Goal: Book appointment/travel/reservation

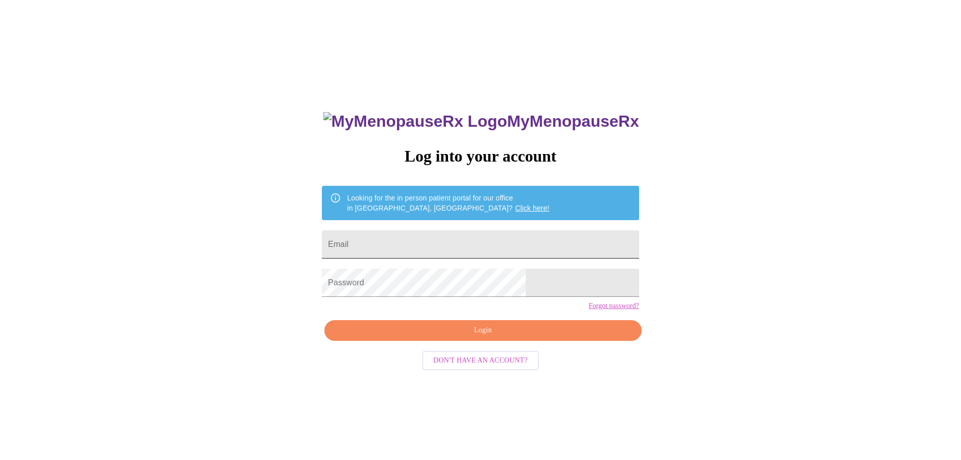
click at [471, 231] on input "Email" at bounding box center [480, 244] width 317 height 28
type input "anaibarra06@yahoo.com"
click at [483, 341] on button "Login" at bounding box center [482, 330] width 317 height 21
click at [481, 336] on span "Login" at bounding box center [483, 330] width 294 height 13
click at [325, 303] on div "MyMenopauseRx Log into your account Looking for the in person patient portal fo…" at bounding box center [480, 279] width 953 height 551
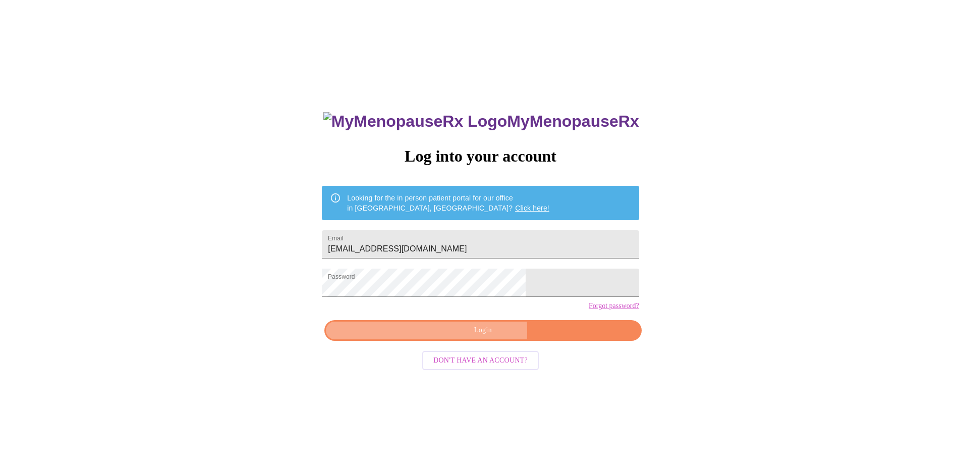
click at [395, 336] on span "Login" at bounding box center [483, 330] width 294 height 13
click at [409, 336] on span "Login" at bounding box center [483, 330] width 294 height 13
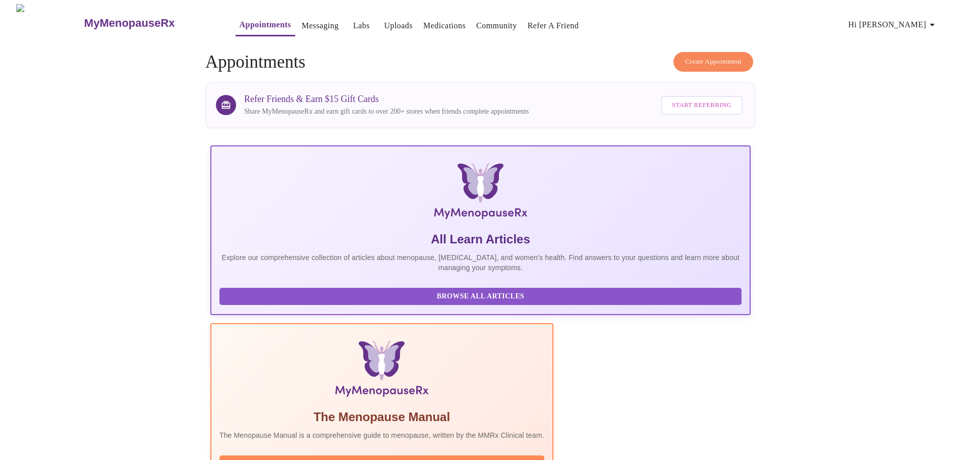
click at [302, 23] on link "Messaging" at bounding box center [320, 26] width 37 height 14
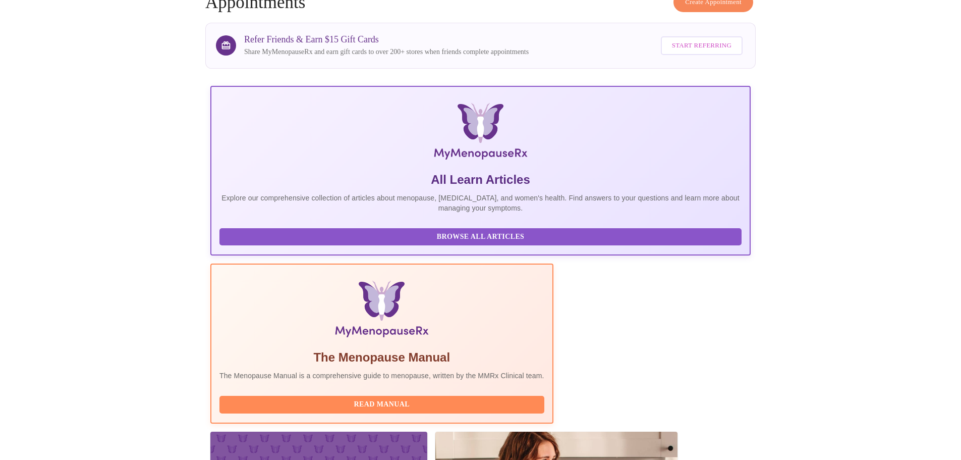
scroll to position [202, 0]
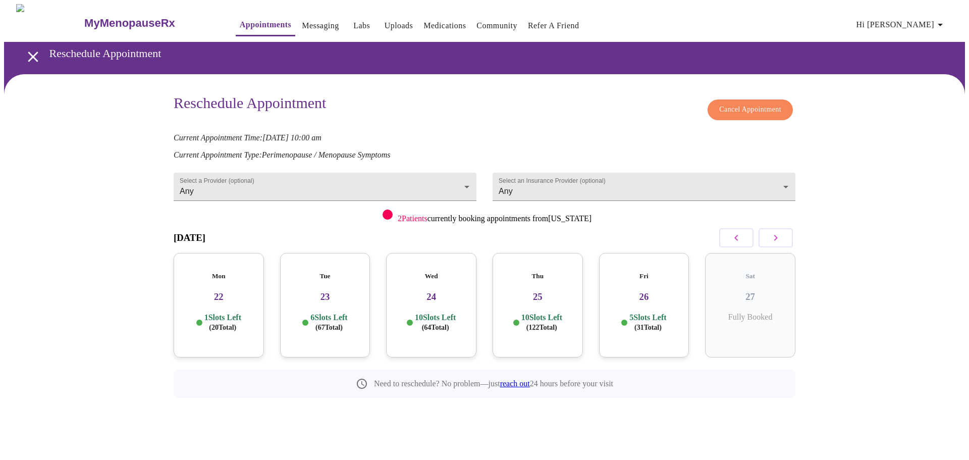
click at [776, 237] on icon "button" at bounding box center [776, 238] width 4 height 6
click at [441, 294] on div "Mon 29 11 Slots Left ( 57 Total)" at bounding box center [431, 305] width 90 height 104
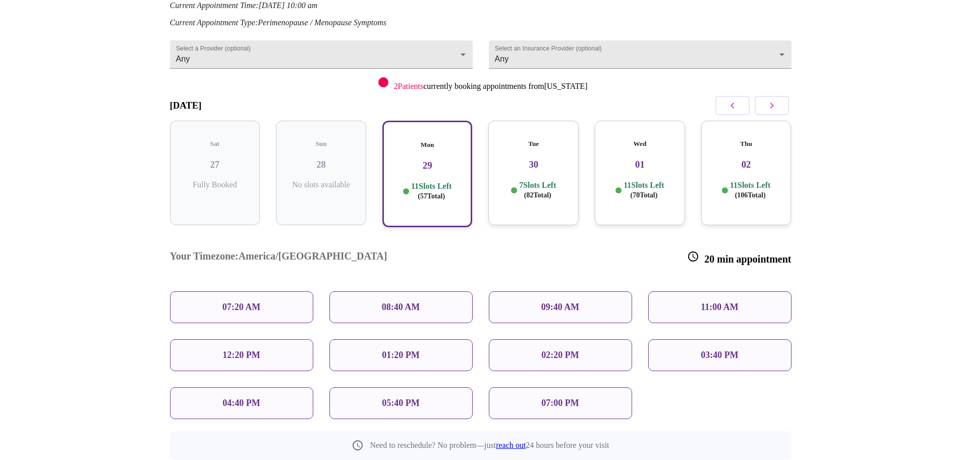
scroll to position [149, 0]
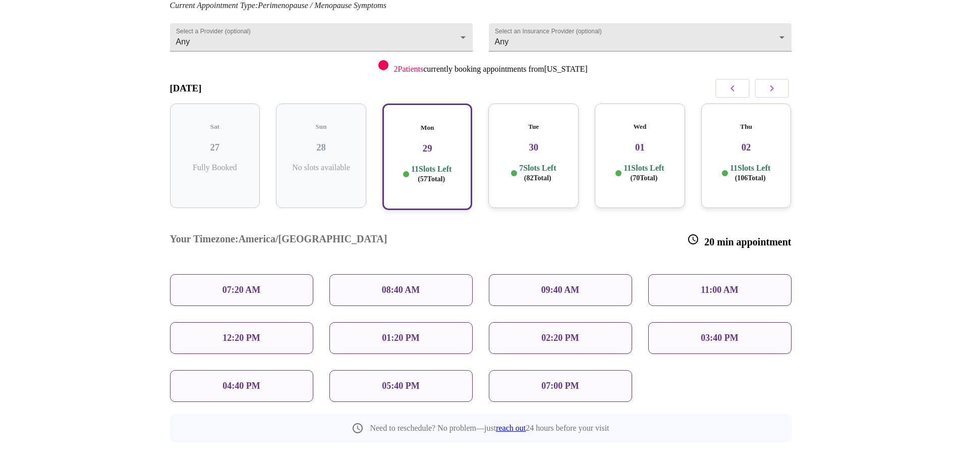
click at [413, 285] on p "08:40 AM" at bounding box center [401, 290] width 38 height 11
click at [369, 274] on div "08:40 AM" at bounding box center [400, 290] width 143 height 32
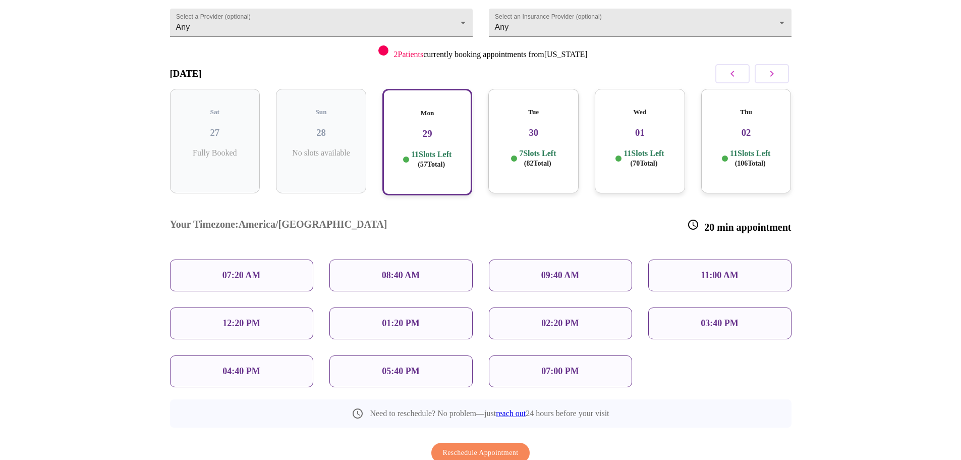
scroll to position [190, 0]
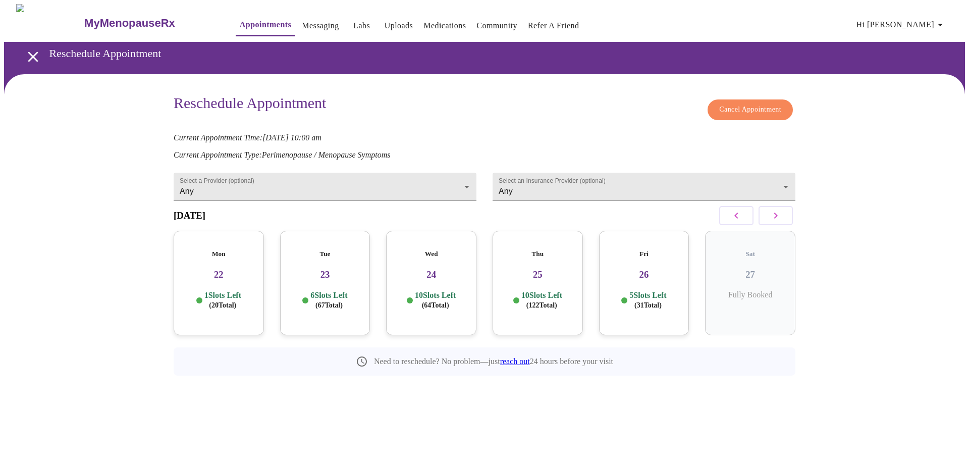
click at [781, 218] on icon "button" at bounding box center [775, 215] width 12 height 12
click at [432, 283] on div "Mon 29 11 Slots Left ( 57 Total)" at bounding box center [431, 283] width 90 height 104
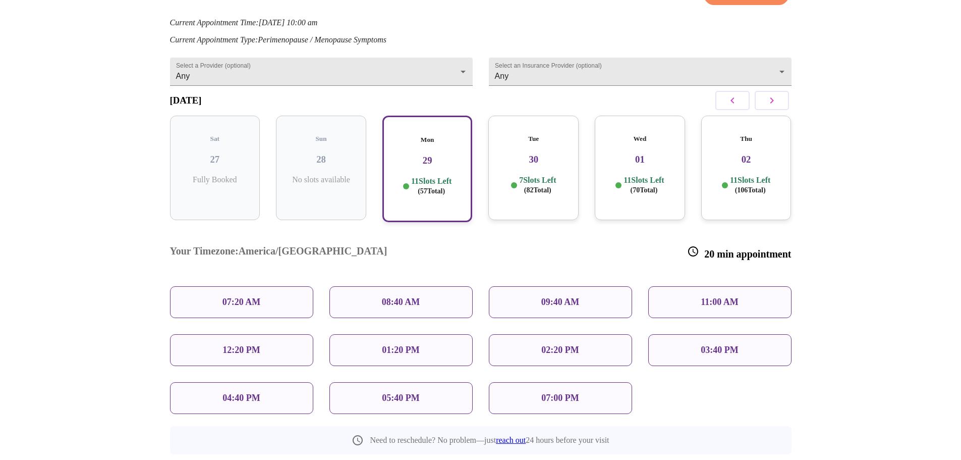
scroll to position [132, 0]
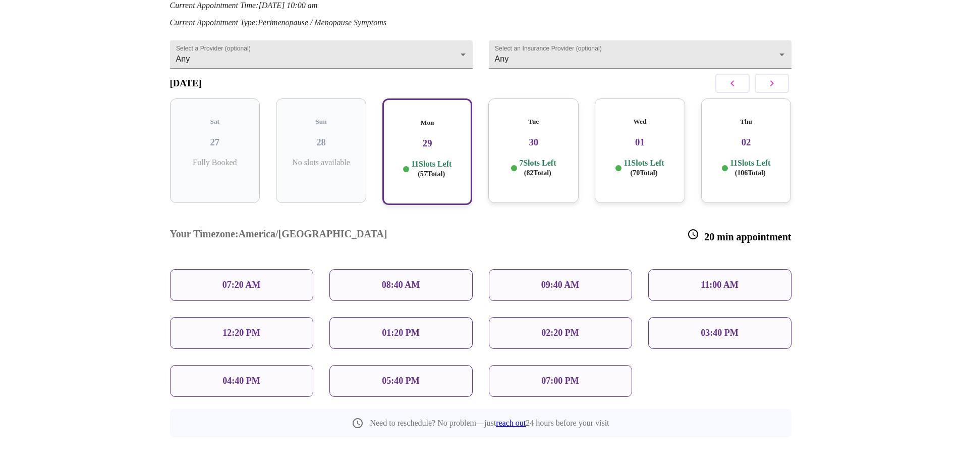
click at [383, 279] on p "08:40 AM" at bounding box center [401, 284] width 38 height 11
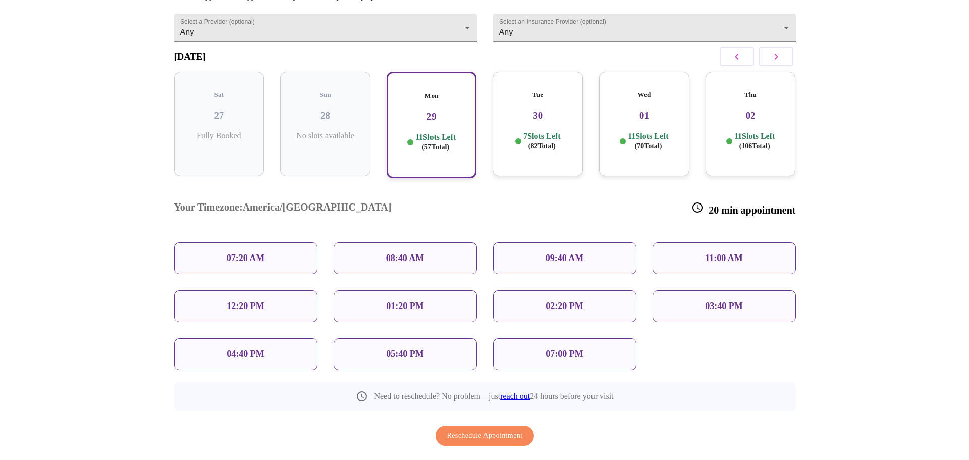
scroll to position [173, 0]
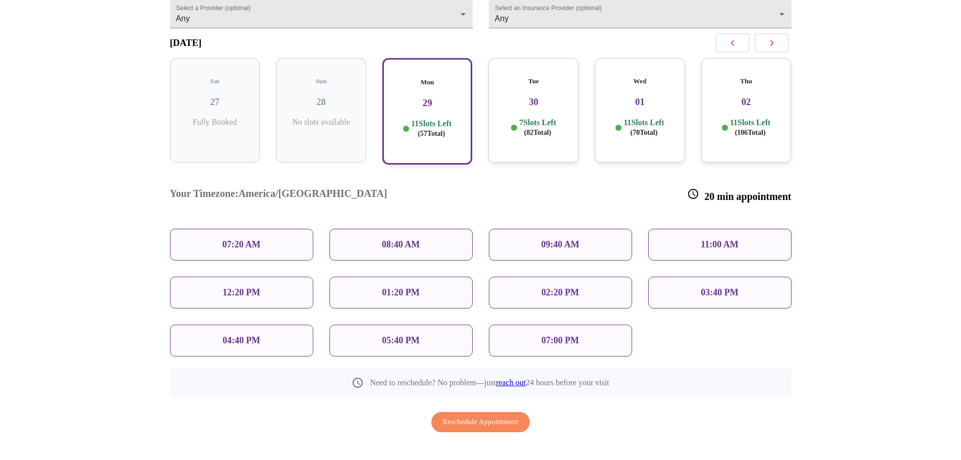
click at [484, 416] on span "Reschedule Appointment" at bounding box center [481, 422] width 76 height 13
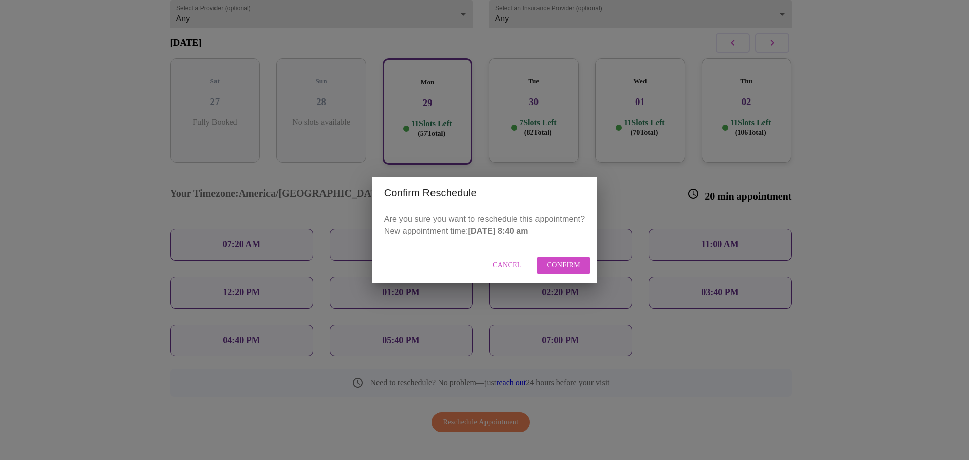
click at [558, 266] on span "Confirm" at bounding box center [564, 265] width 34 height 13
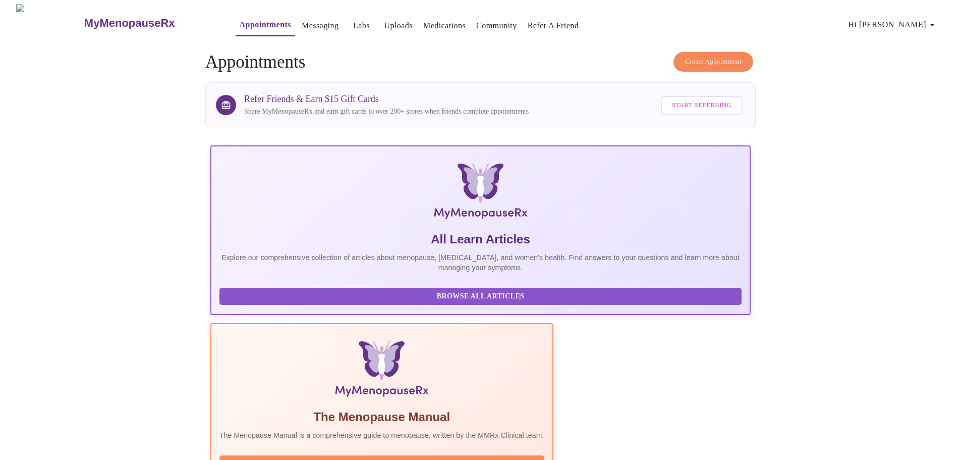
click at [935, 24] on icon "button" at bounding box center [932, 25] width 5 height 3
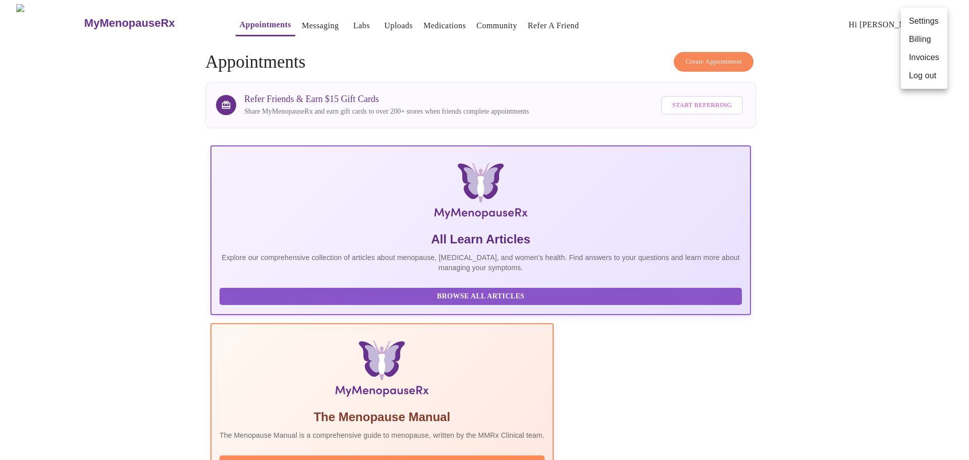
click at [918, 75] on li "Log out" at bounding box center [923, 76] width 46 height 18
